Goal: Task Accomplishment & Management: Use online tool/utility

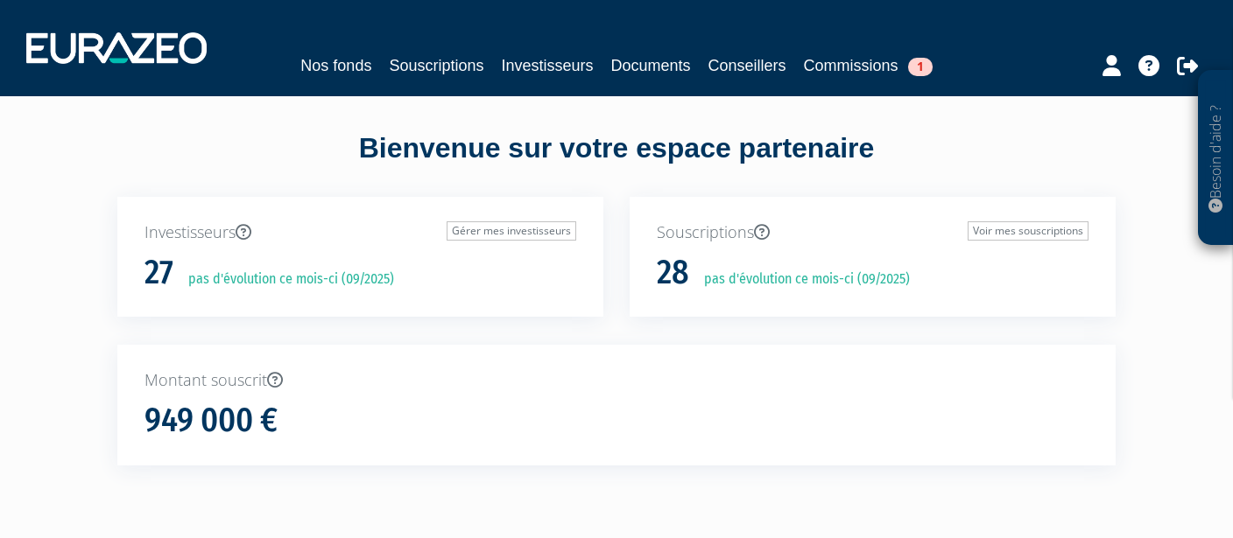
click at [815, 204] on div "Souscriptions Voir mes souscriptions 28 pas d'évolution ce mois-ci (09/2025)" at bounding box center [872, 257] width 486 height 121
click at [897, 67] on link "Commissions 1" at bounding box center [868, 65] width 129 height 25
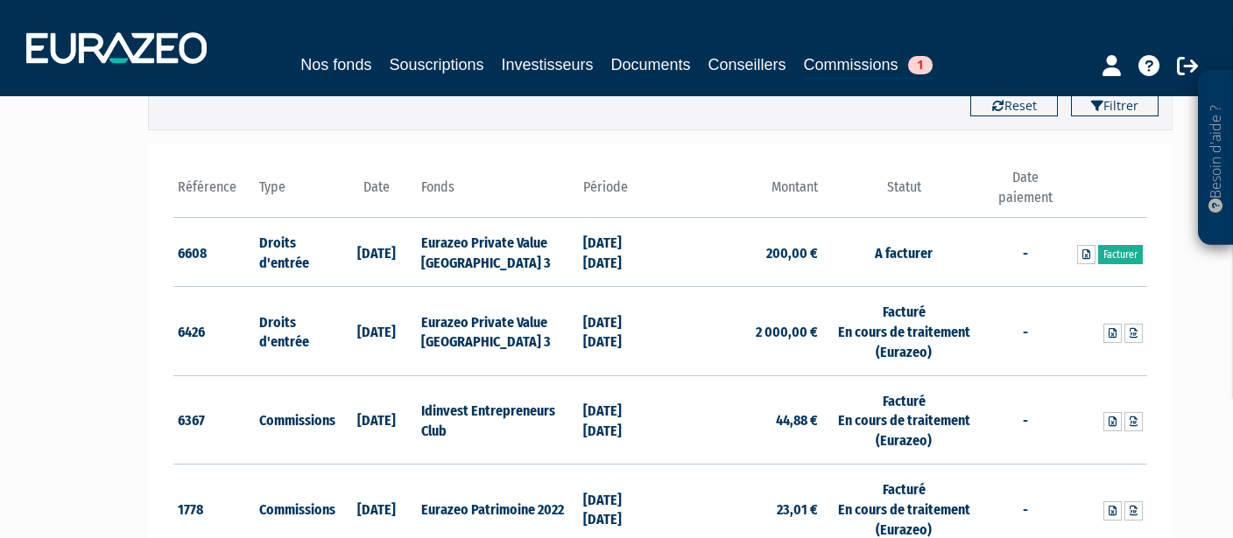
scroll to position [154, 0]
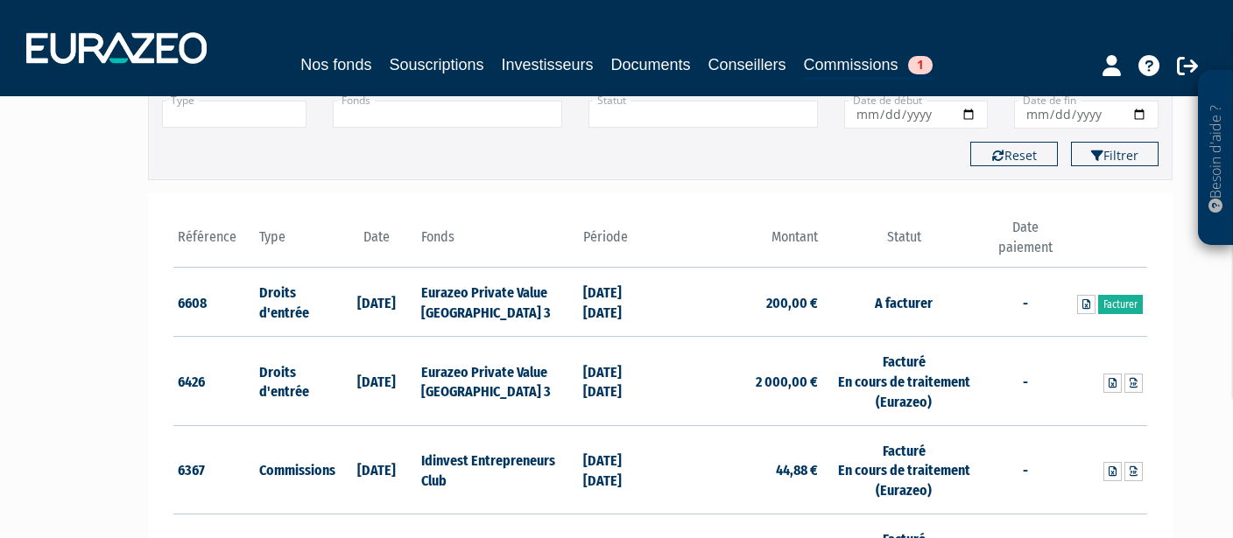
click at [250, 299] on td "6608" at bounding box center [213, 302] width 81 height 69
click at [1089, 306] on icon at bounding box center [1086, 304] width 8 height 11
click at [1128, 305] on link "Facturer" at bounding box center [1120, 304] width 45 height 19
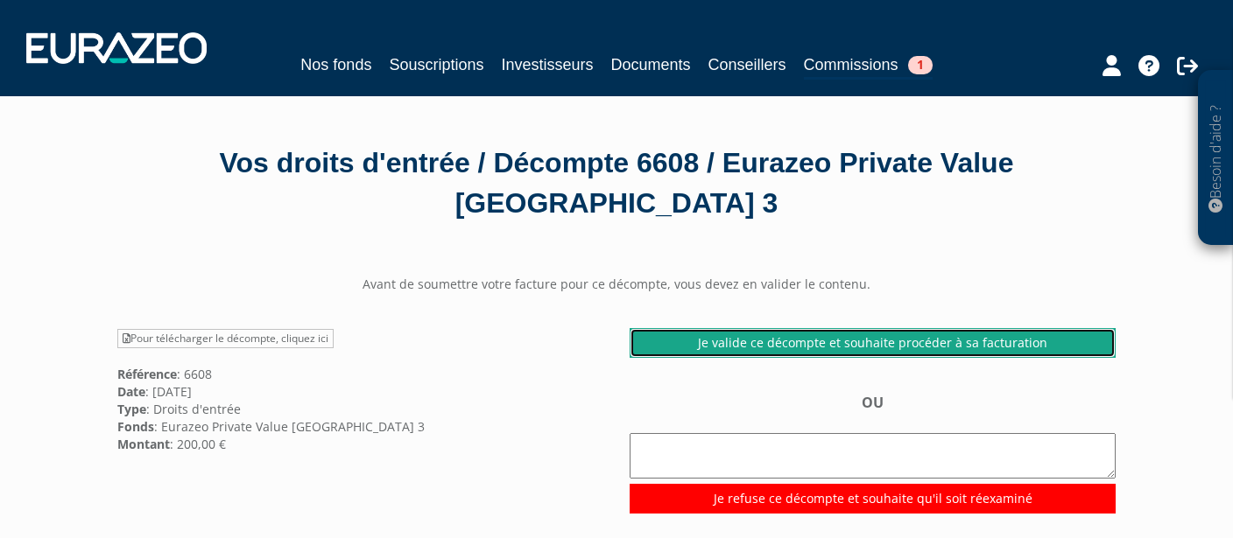
click at [812, 345] on link "Je valide ce décompte et souhaite procéder à sa facturation" at bounding box center [872, 343] width 486 height 30
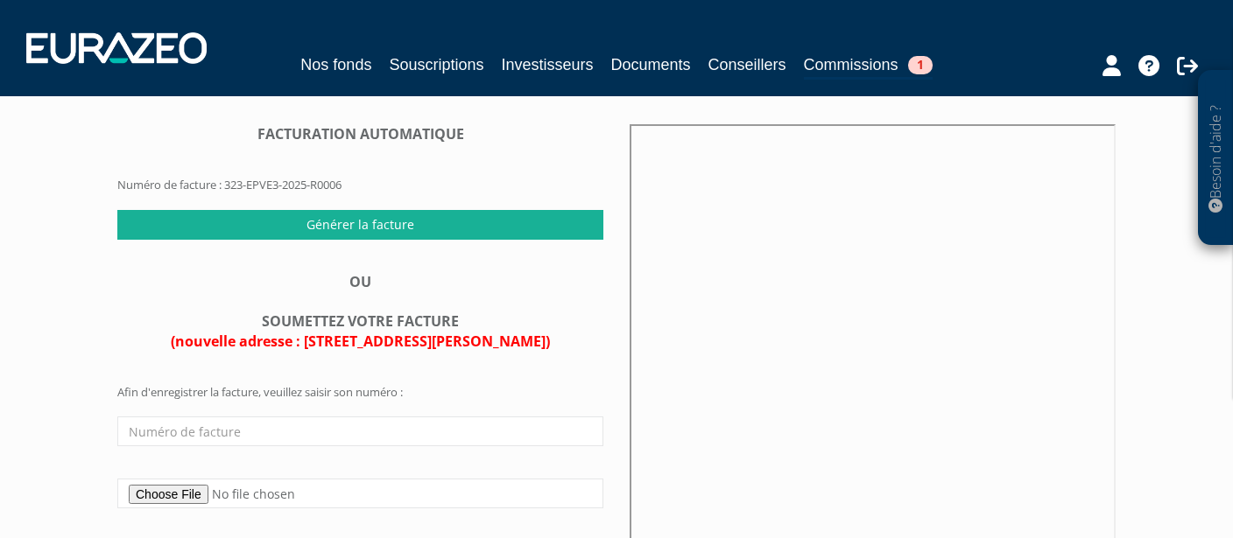
scroll to position [154, 0]
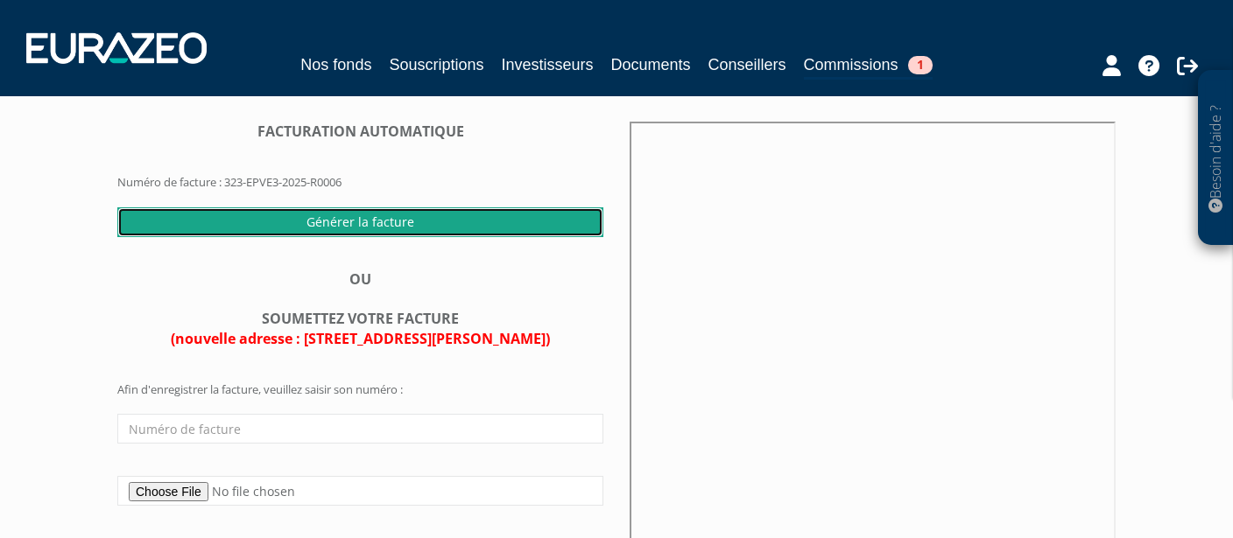
click at [427, 216] on input "Générer la facture" at bounding box center [360, 222] width 486 height 30
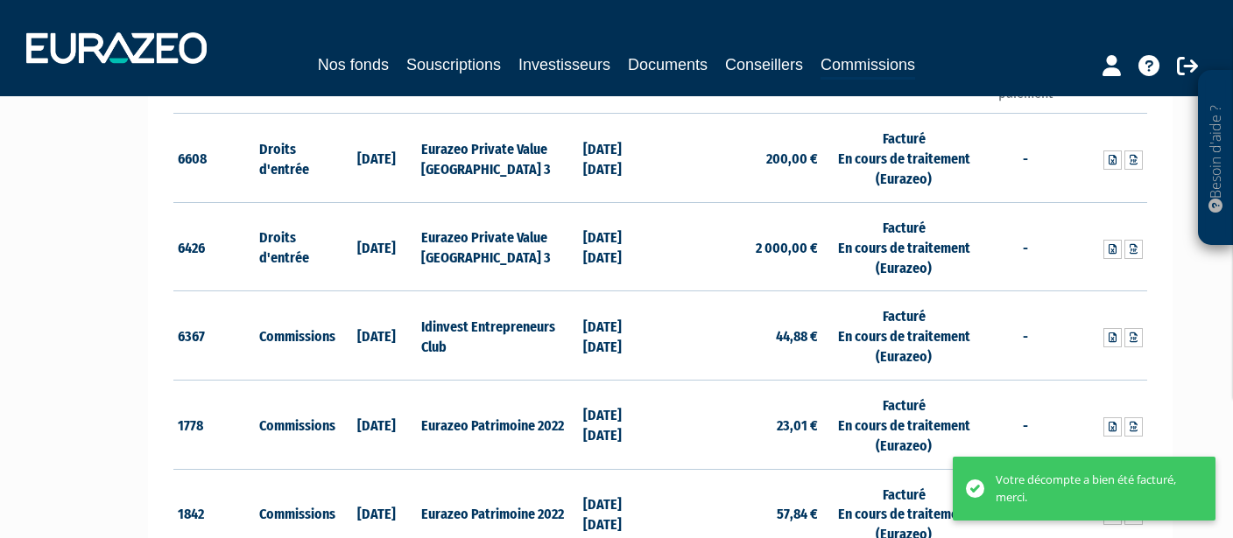
scroll to position [308, 0]
click at [1140, 163] on link at bounding box center [1133, 160] width 18 height 19
